Goal: Task Accomplishment & Management: Use online tool/utility

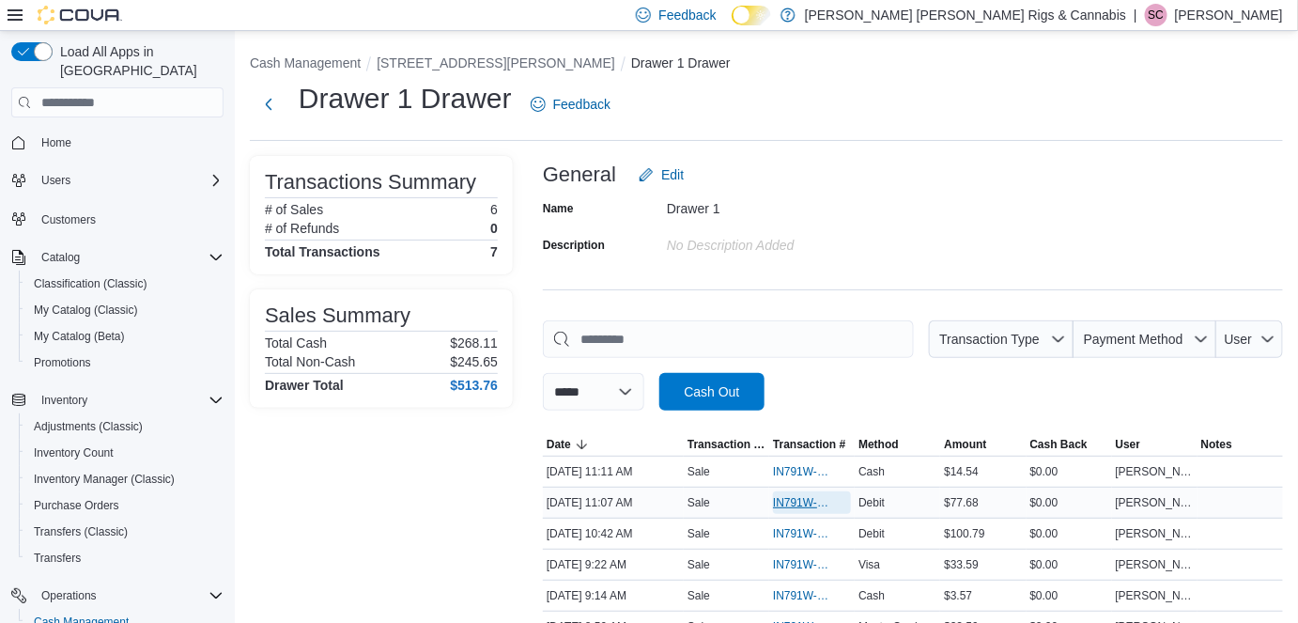
click at [799, 506] on span "IN791W-33389" at bounding box center [802, 502] width 59 height 15
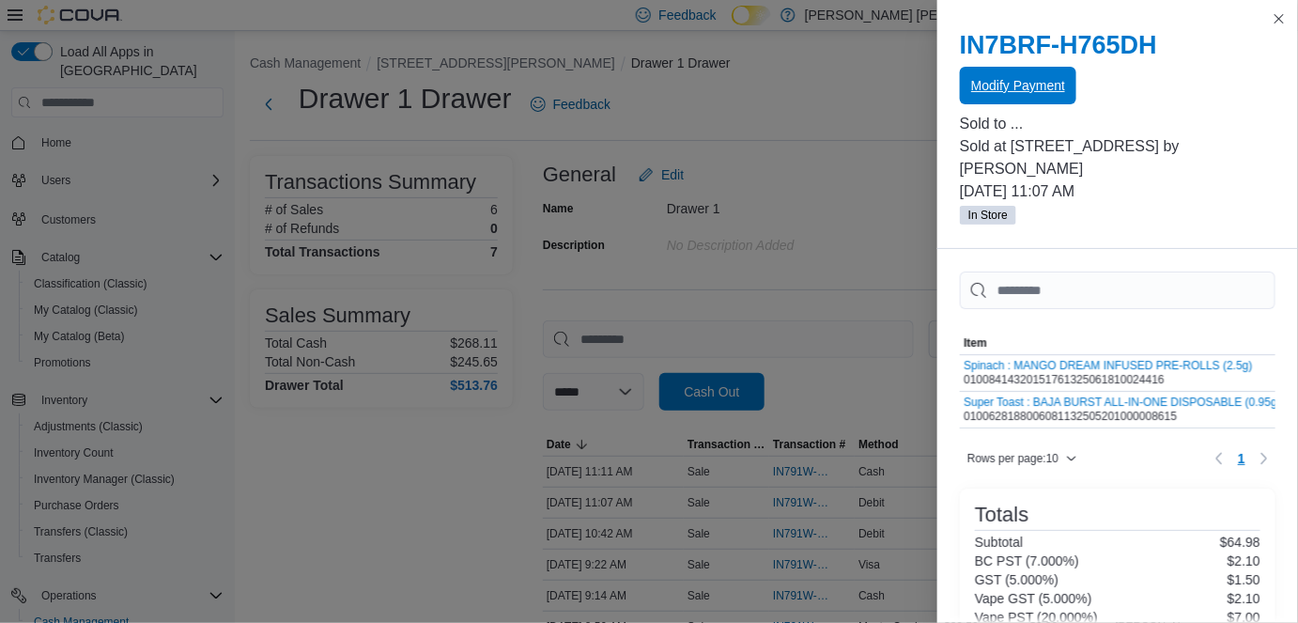
click at [1026, 92] on span "Modify Payment" at bounding box center [1018, 85] width 94 height 19
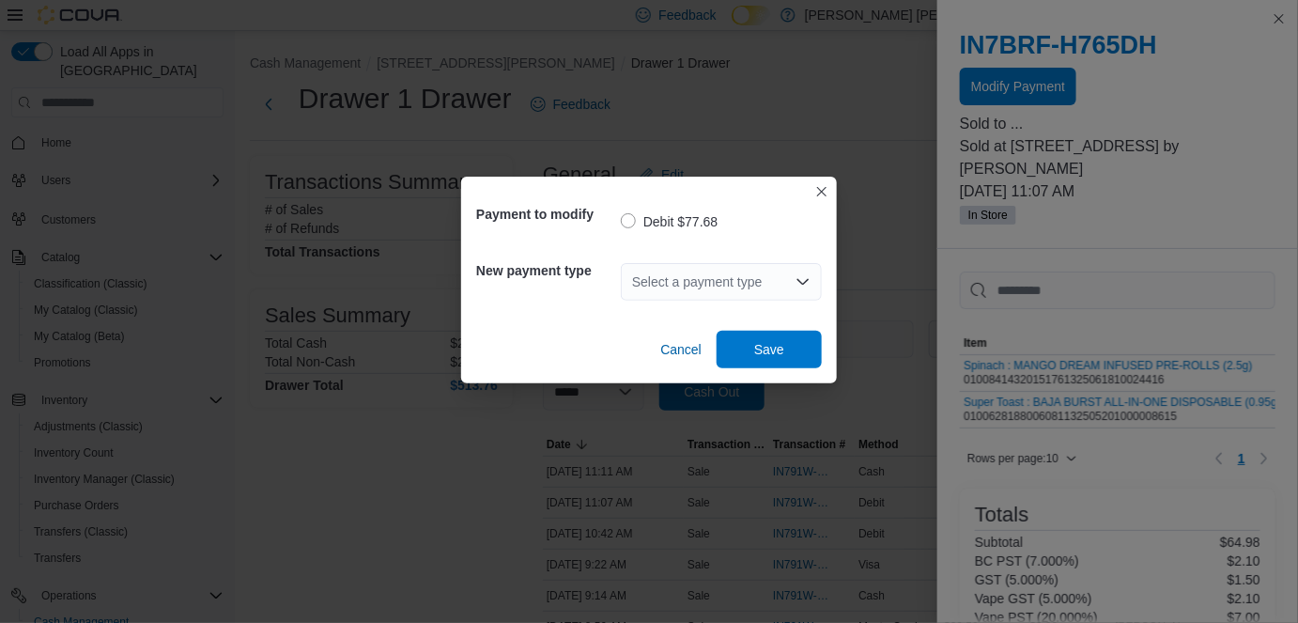
click at [787, 286] on div "Select a payment type" at bounding box center [721, 282] width 201 height 38
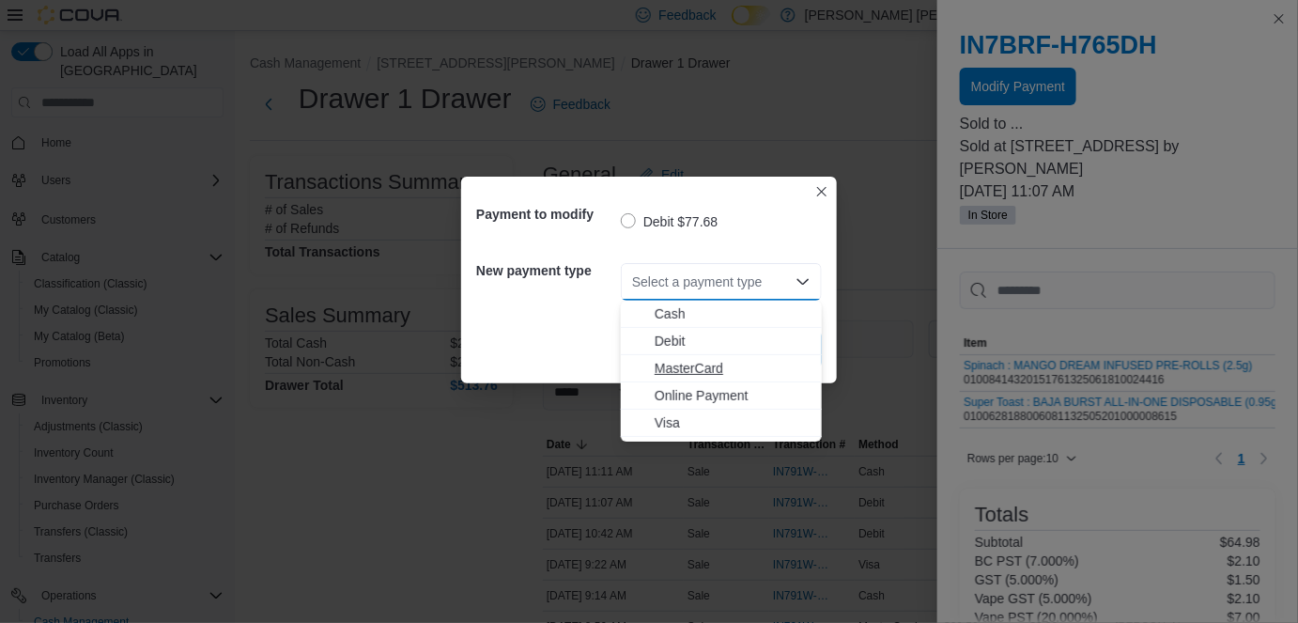
click at [681, 368] on span "MasterCard" at bounding box center [733, 368] width 156 height 19
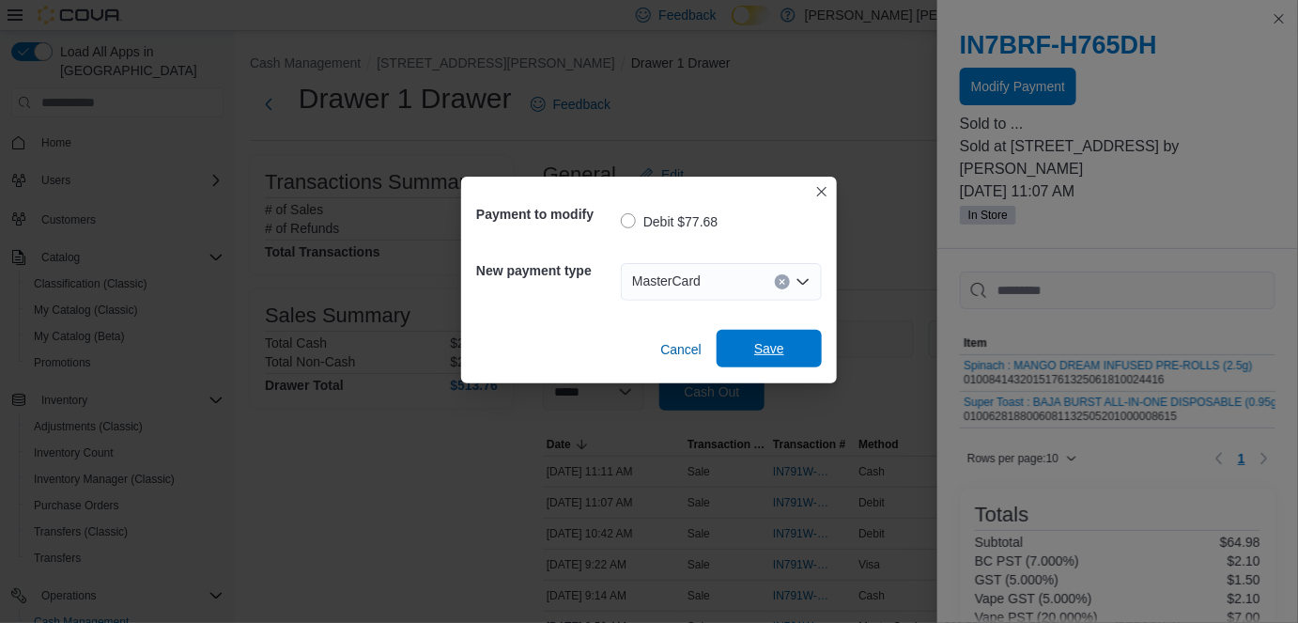
click at [781, 350] on span "Save" at bounding box center [769, 348] width 30 height 19
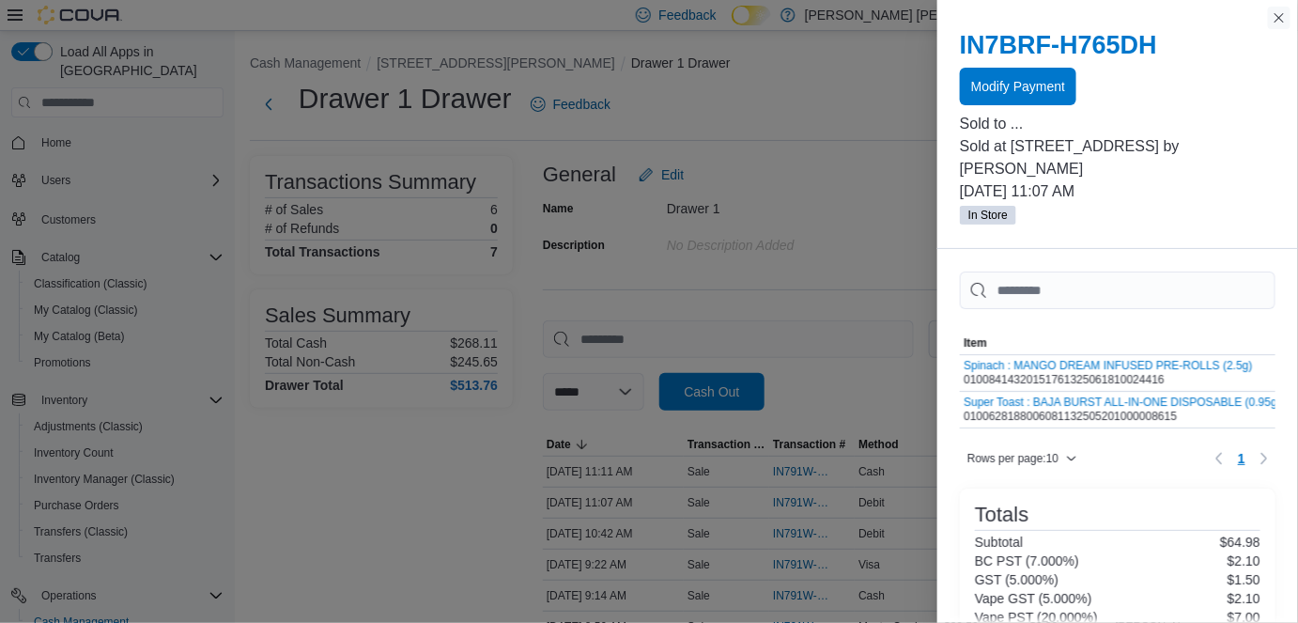
click at [1282, 27] on button "Close this dialog" at bounding box center [1279, 18] width 23 height 23
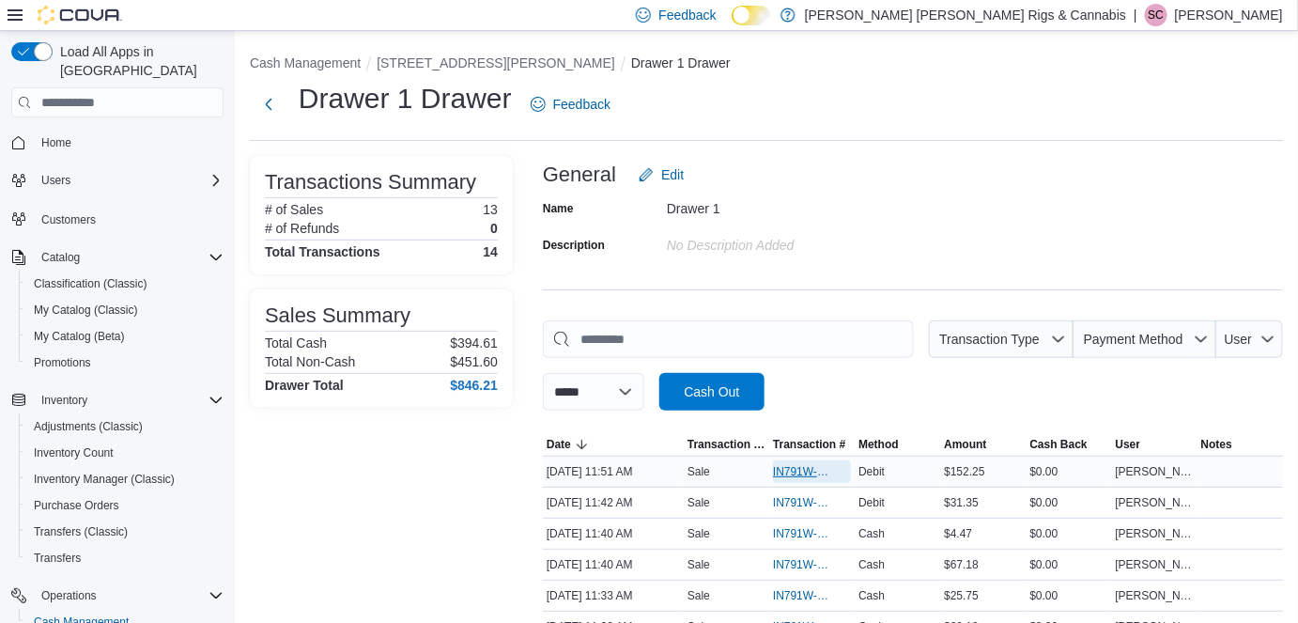
click at [791, 472] on span "IN791W-33397" at bounding box center [802, 471] width 59 height 15
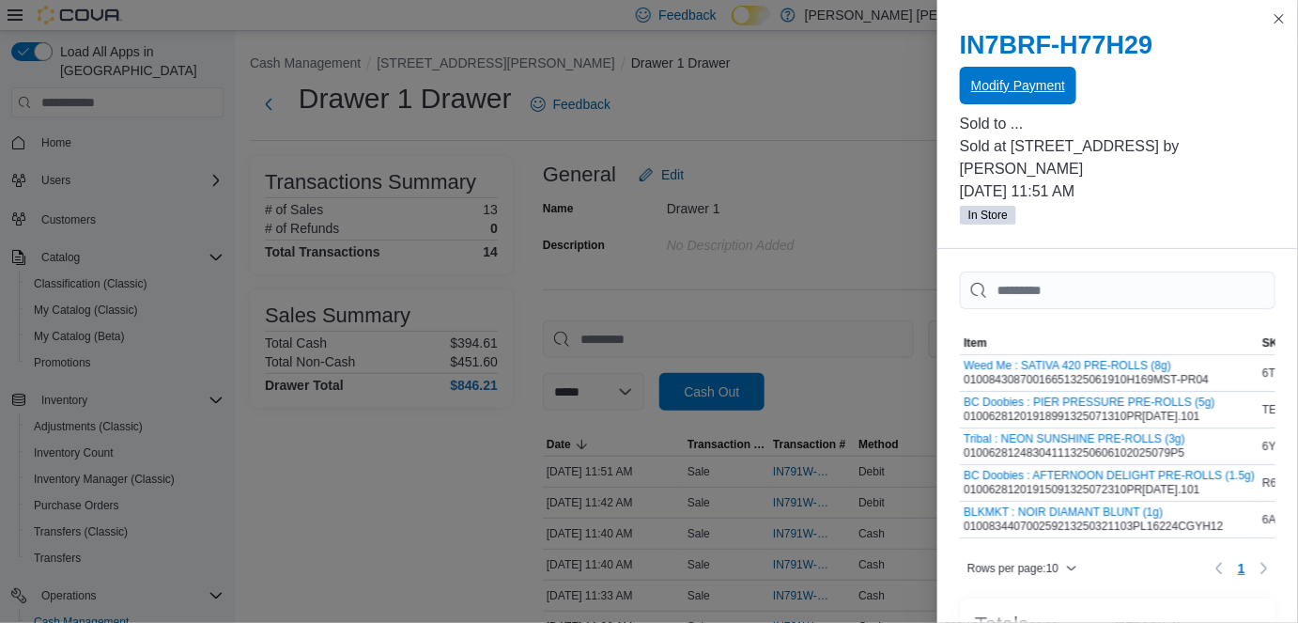
click at [1017, 91] on span "Modify Payment" at bounding box center [1018, 85] width 94 height 19
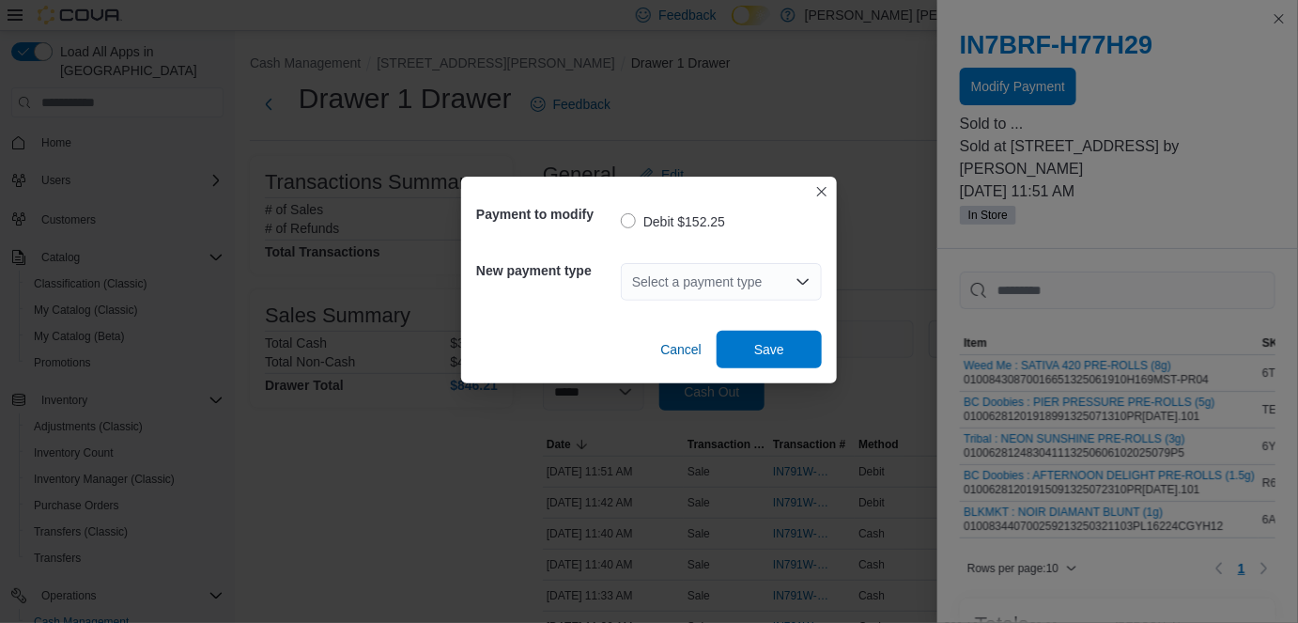
click at [676, 275] on div "Select a payment type" at bounding box center [721, 282] width 201 height 38
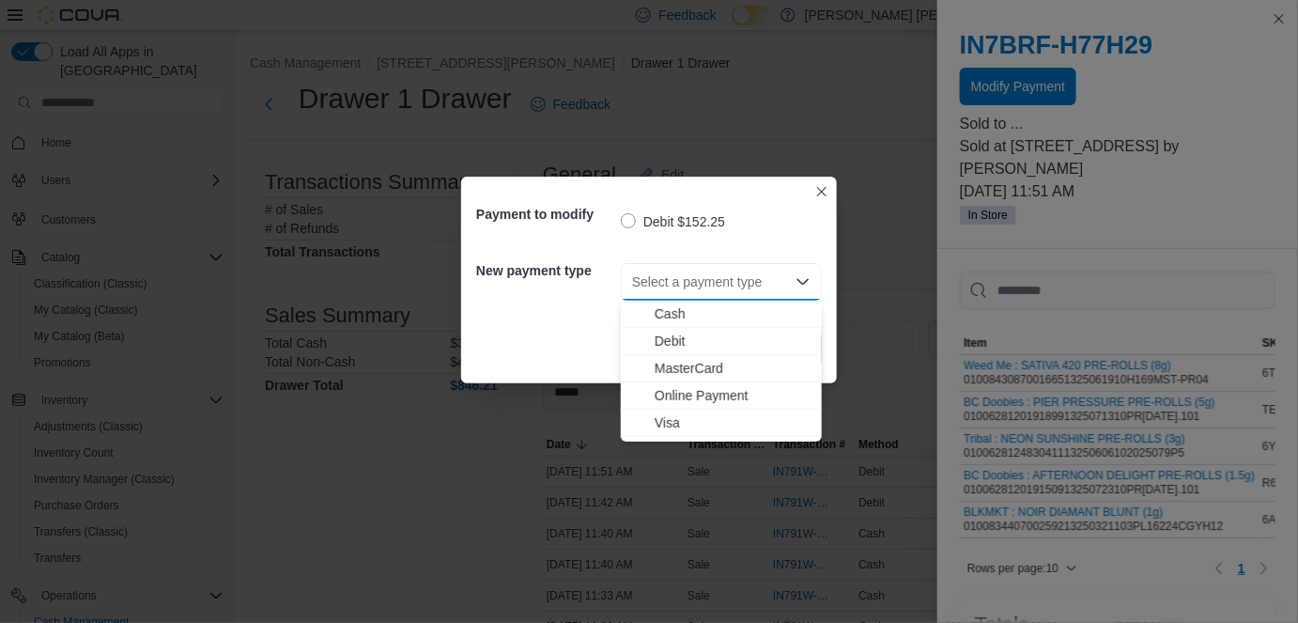
drag, startPoint x: 670, startPoint y: 419, endPoint x: 701, endPoint y: 401, distance: 35.8
click at [669, 417] on span "Visa" at bounding box center [733, 422] width 156 height 19
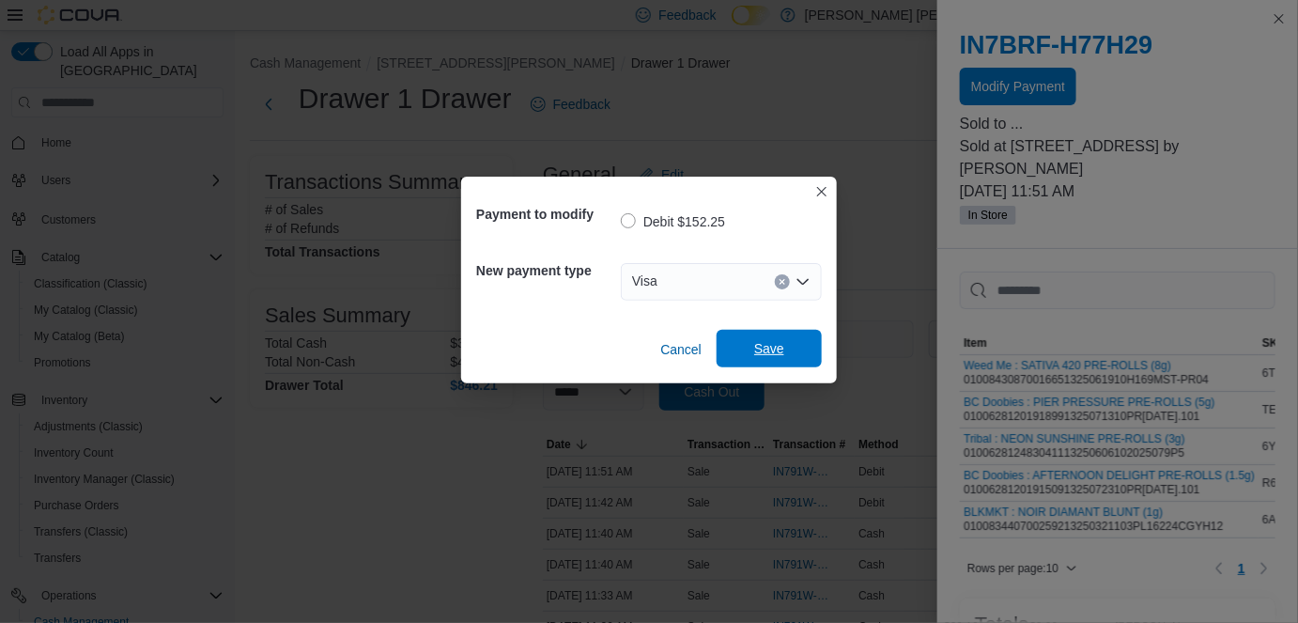
click at [759, 342] on span "Save" at bounding box center [769, 348] width 30 height 19
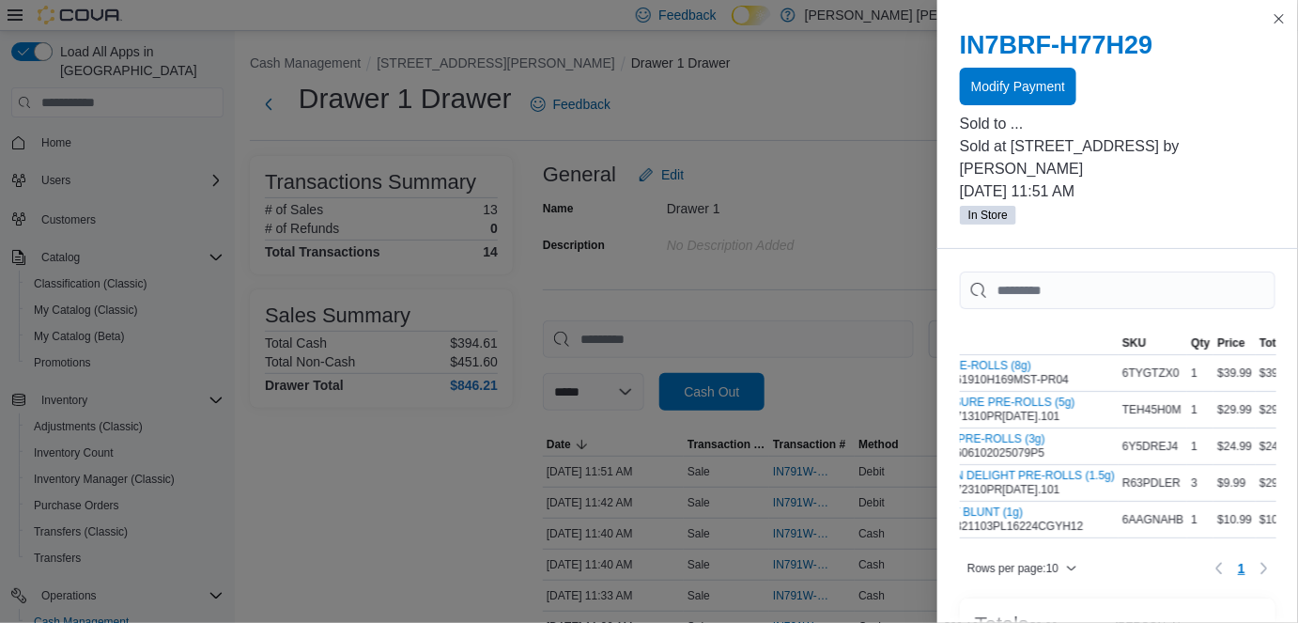
scroll to position [0, 170]
